Goal: Task Accomplishment & Management: Use online tool/utility

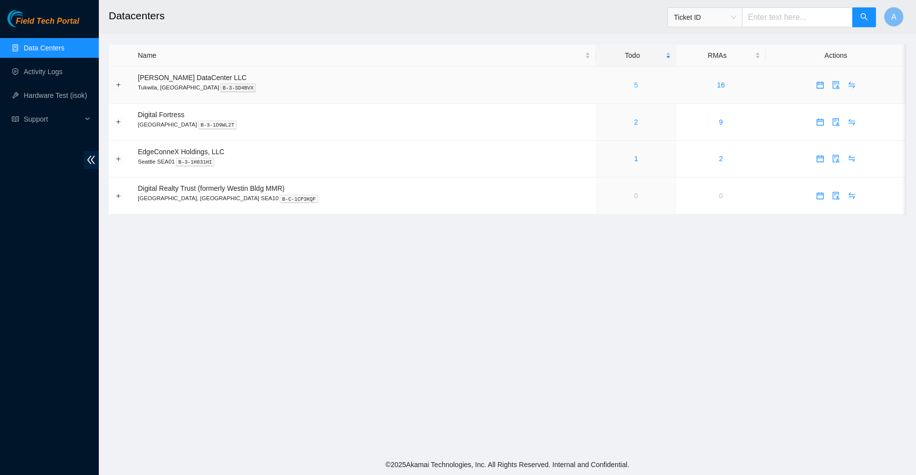
click at [634, 82] on link "5" at bounding box center [636, 85] width 4 height 8
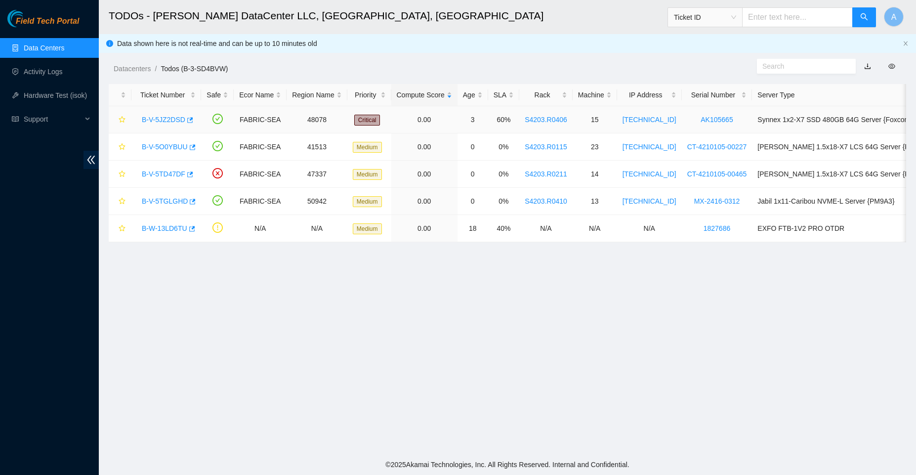
click at [153, 122] on link "B-V-5JZ2DSD" at bounding box center [163, 120] width 43 height 8
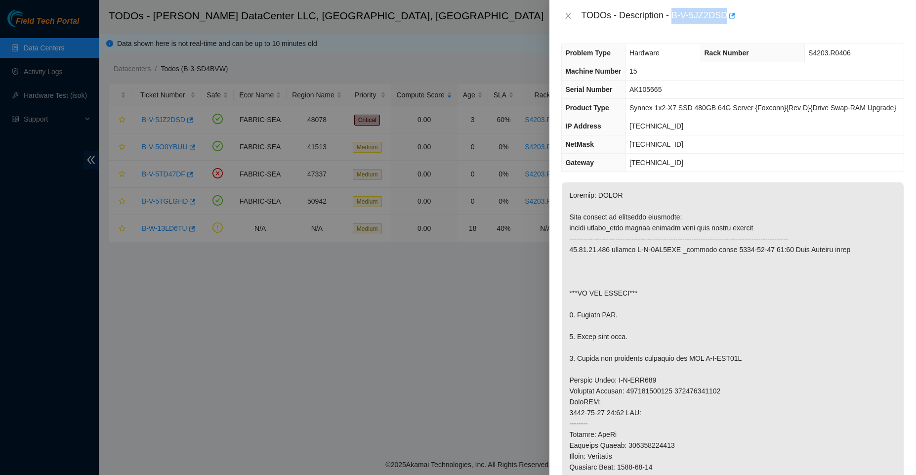
drag, startPoint x: 671, startPoint y: 13, endPoint x: 725, endPoint y: 15, distance: 53.9
click at [725, 15] on div "TODOs - Description - B-V-5JZ2DSD" at bounding box center [742, 16] width 323 height 16
click at [562, 13] on button "Close" at bounding box center [568, 15] width 14 height 9
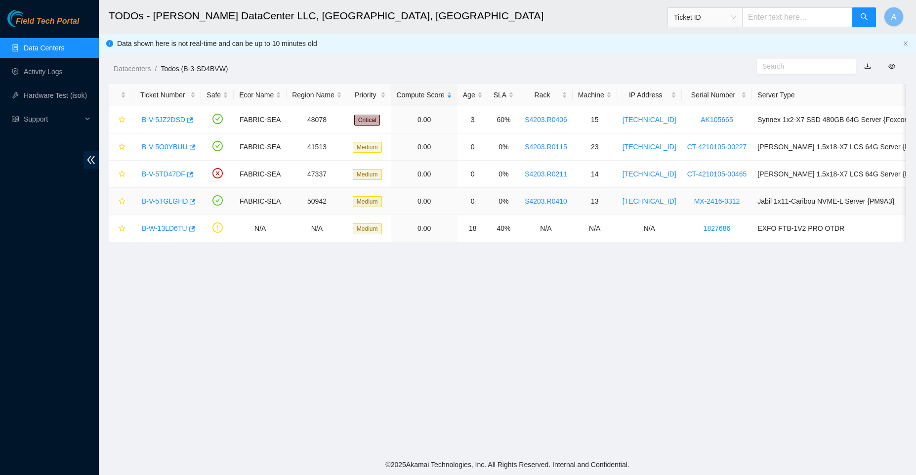
click at [160, 201] on link "B-V-5TGLGHD" at bounding box center [165, 201] width 46 height 8
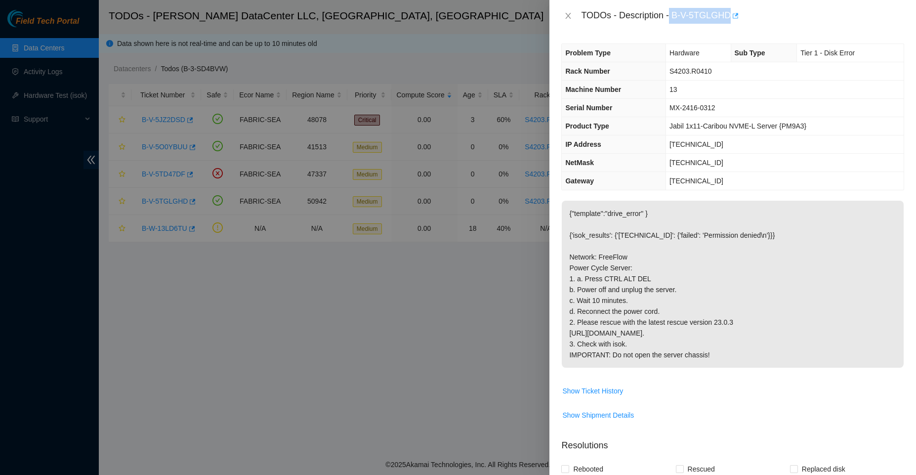
drag, startPoint x: 669, startPoint y: 16, endPoint x: 733, endPoint y: 14, distance: 64.7
click at [733, 14] on div "TODOs - Description - B-V-5TGLGHD" at bounding box center [742, 16] width 323 height 16
copy div "B-V-5TGLGHD"
click at [166, 308] on div at bounding box center [458, 237] width 916 height 475
click at [164, 180] on div at bounding box center [458, 237] width 916 height 475
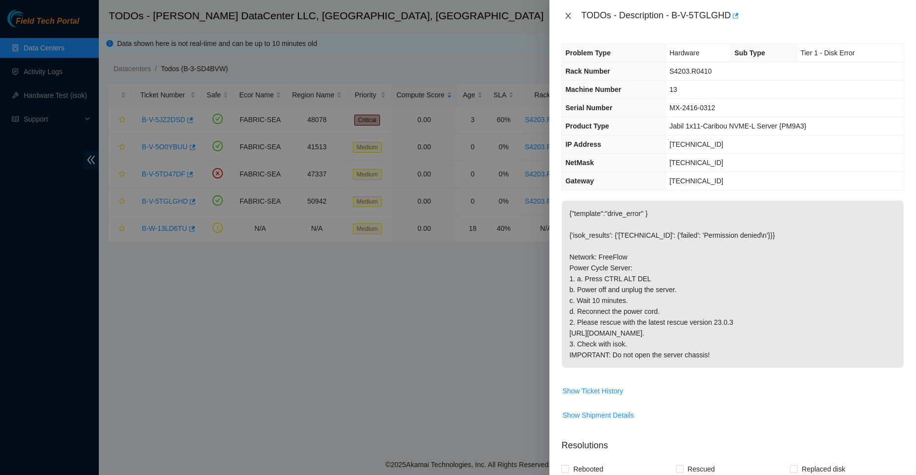
click at [568, 12] on icon "close" at bounding box center [568, 16] width 8 height 8
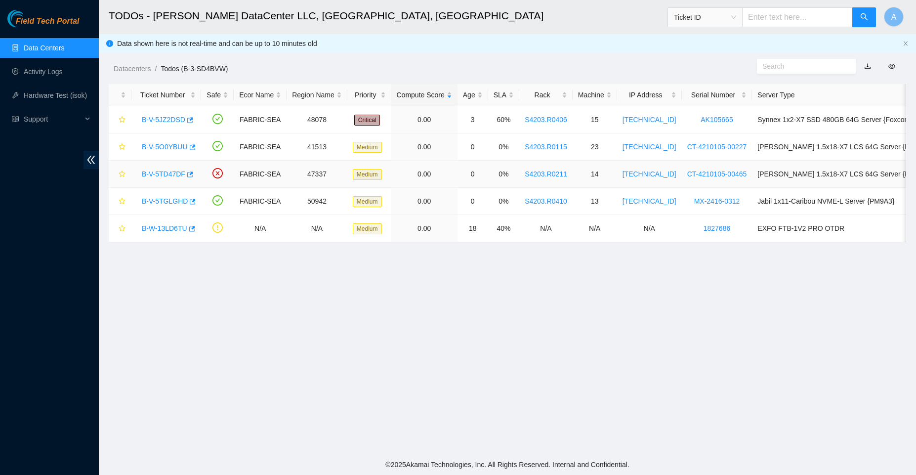
click at [177, 173] on link "B-V-5TD47DF" at bounding box center [163, 174] width 43 height 8
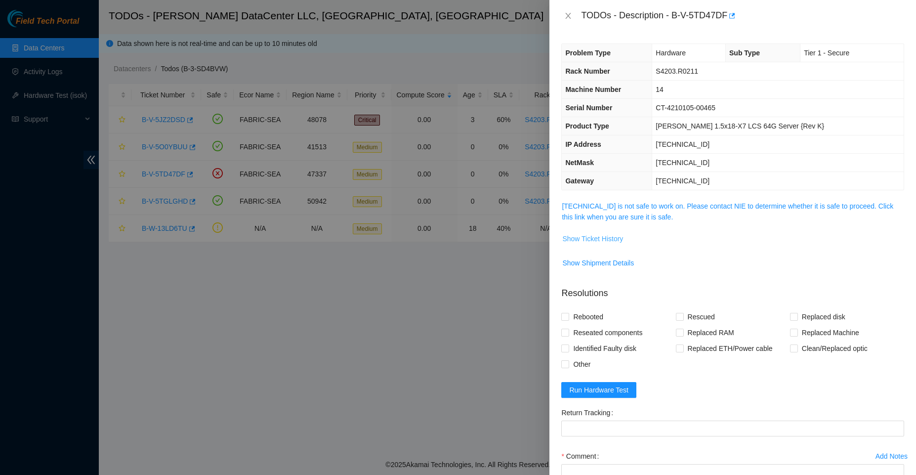
click at [598, 237] on span "Show Ticket History" at bounding box center [592, 238] width 61 height 11
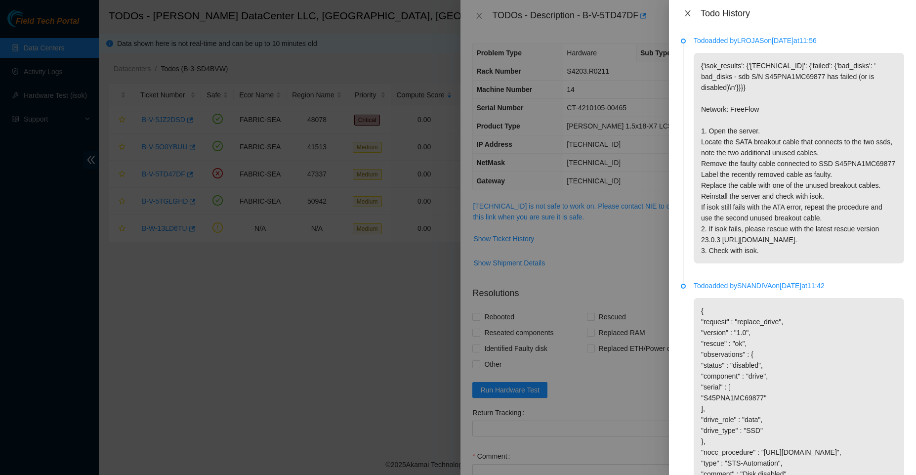
click at [684, 10] on icon "close" at bounding box center [688, 13] width 8 height 8
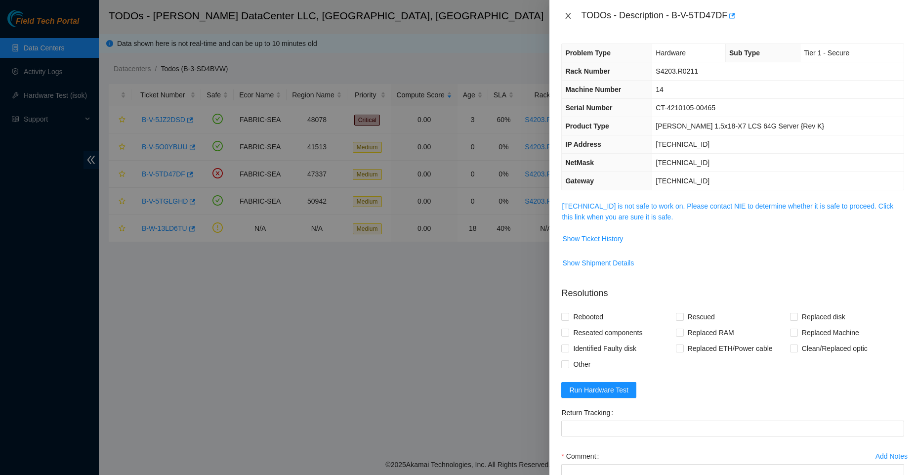
click at [566, 14] on icon "close" at bounding box center [567, 16] width 5 height 6
